Goal: Find specific page/section: Find specific page/section

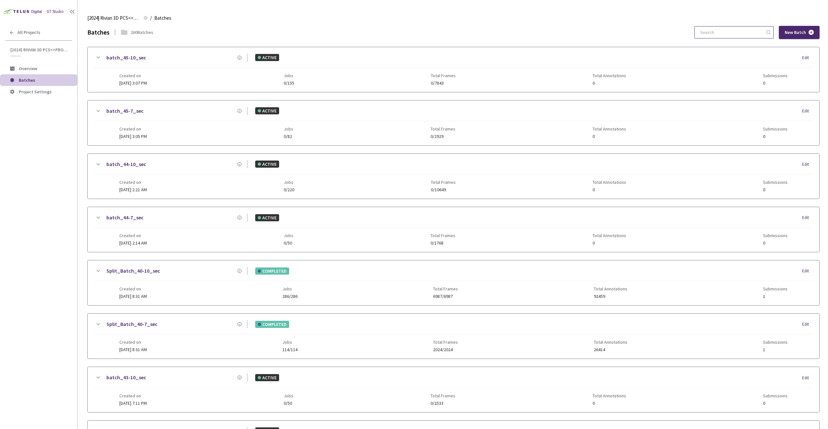
drag, startPoint x: 724, startPoint y: 43, endPoint x: 723, endPoint y: 37, distance: 5.8
click at [725, 32] on input at bounding box center [730, 33] width 69 height 12
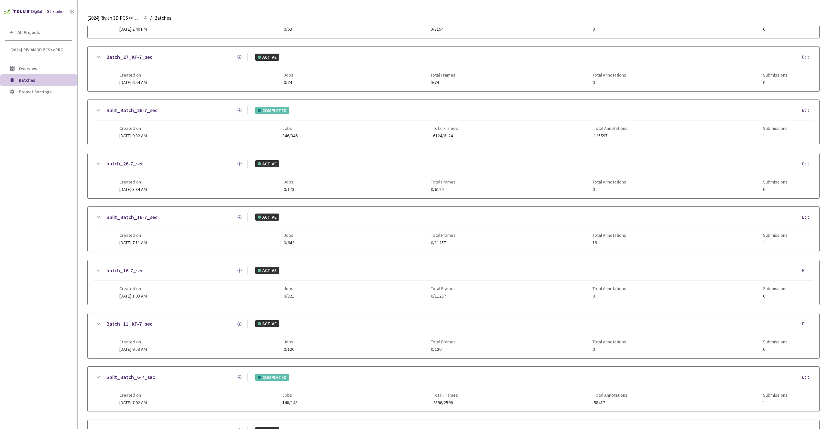
scroll to position [283, 0]
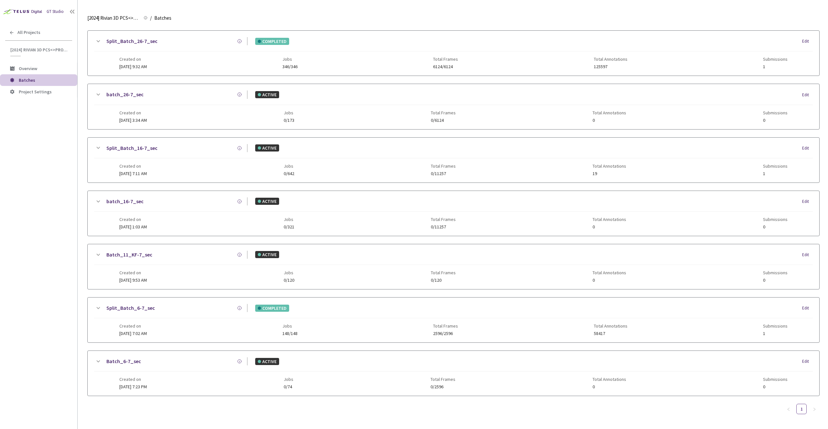
type input "6-7"
click at [183, 316] on div "Split_Batch_6-7_sec COMPLETED Edit" at bounding box center [453, 311] width 718 height 14
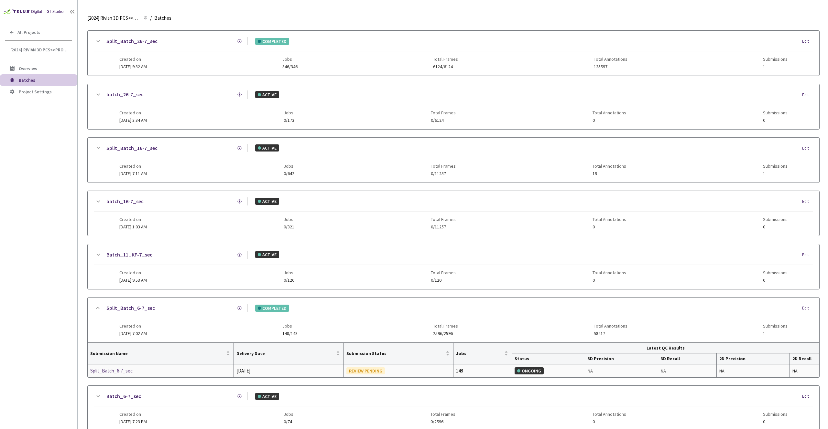
click at [125, 369] on div "Split_Batch_6-7_sec" at bounding box center [124, 371] width 69 height 8
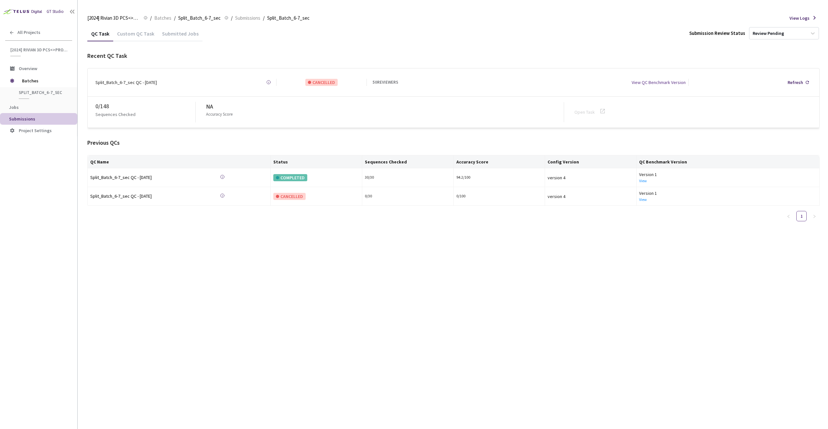
click at [135, 34] on div "Custom QC Task" at bounding box center [135, 35] width 45 height 11
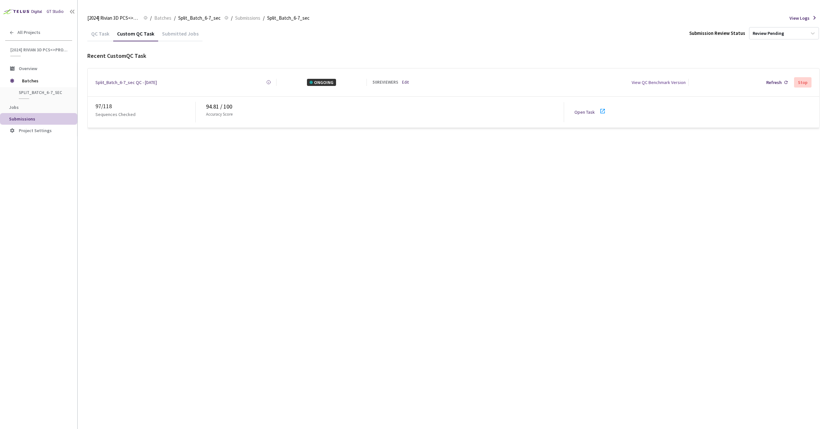
click at [583, 113] on div "Open Task" at bounding box center [592, 112] width 36 height 10
